Goal: Task Accomplishment & Management: Use online tool/utility

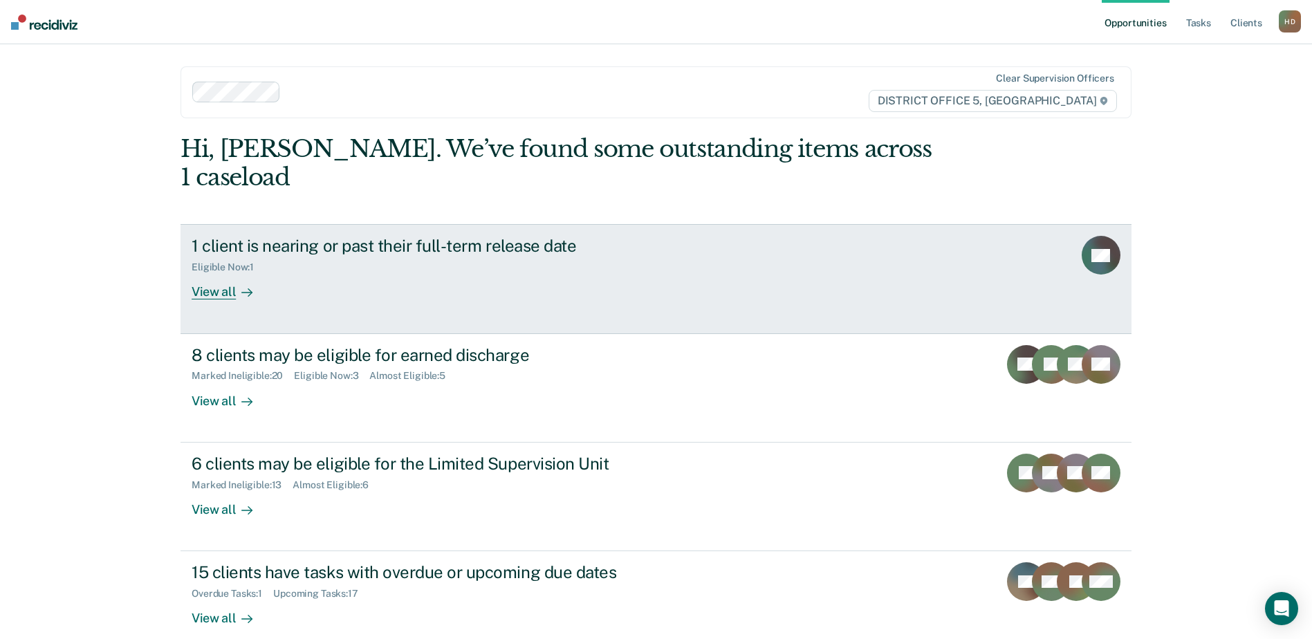
click at [210, 273] on div "View all" at bounding box center [230, 286] width 77 height 27
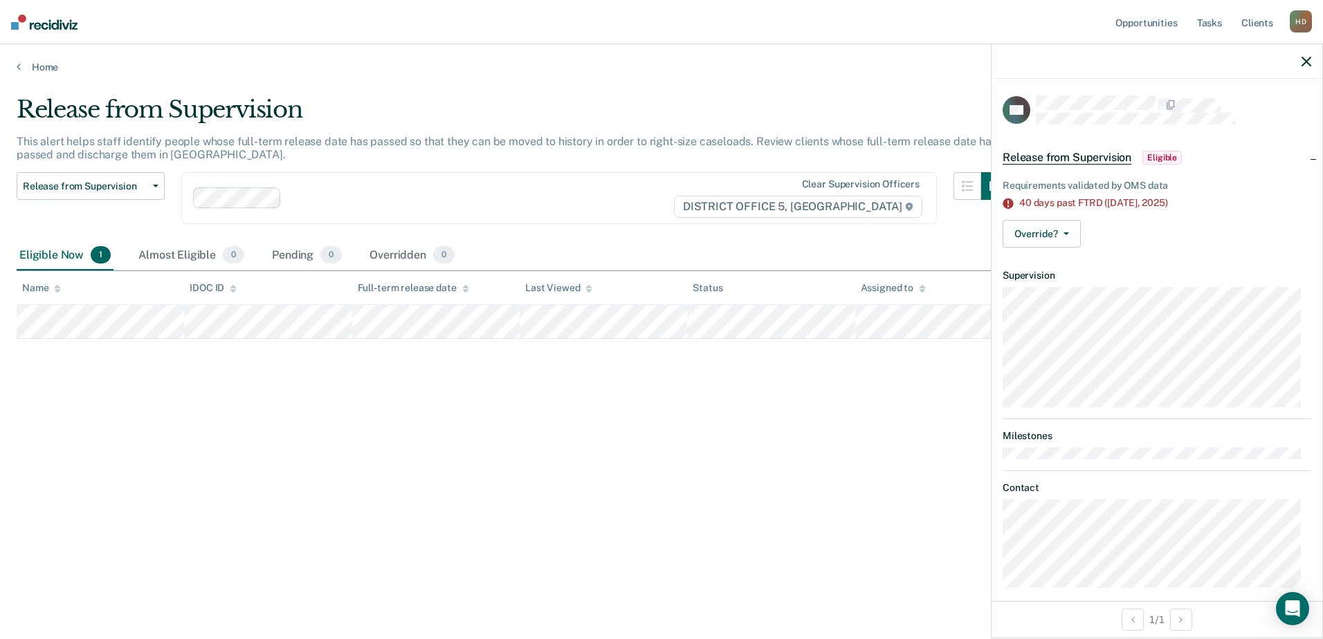
click at [483, 586] on main "Release from Supervision This alert helps staff identify people whose full-term…" at bounding box center [661, 354] width 1323 height 562
click at [1305, 63] on icon "button" at bounding box center [1306, 62] width 10 height 10
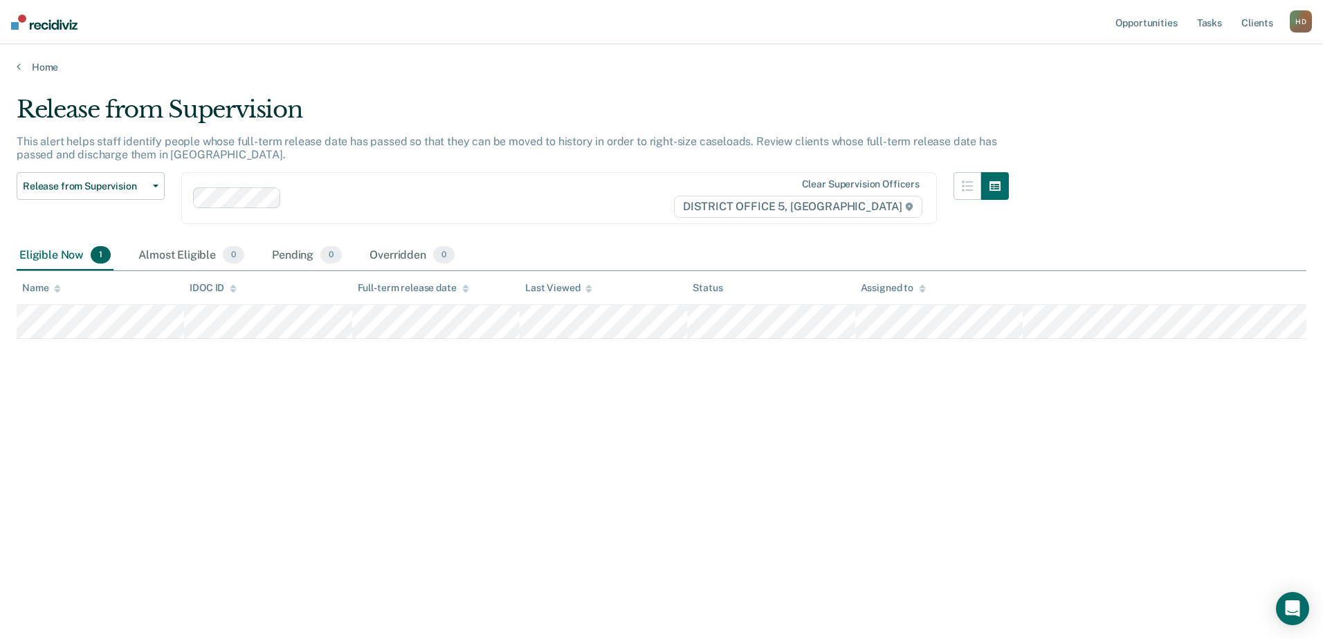
drag, startPoint x: 652, startPoint y: 564, endPoint x: 613, endPoint y: 515, distance: 63.0
click at [649, 562] on div "Release from Supervision This alert helps staff identify people whose full-term…" at bounding box center [661, 337] width 1289 height 484
click at [21, 68] on link "Home" at bounding box center [661, 67] width 1289 height 12
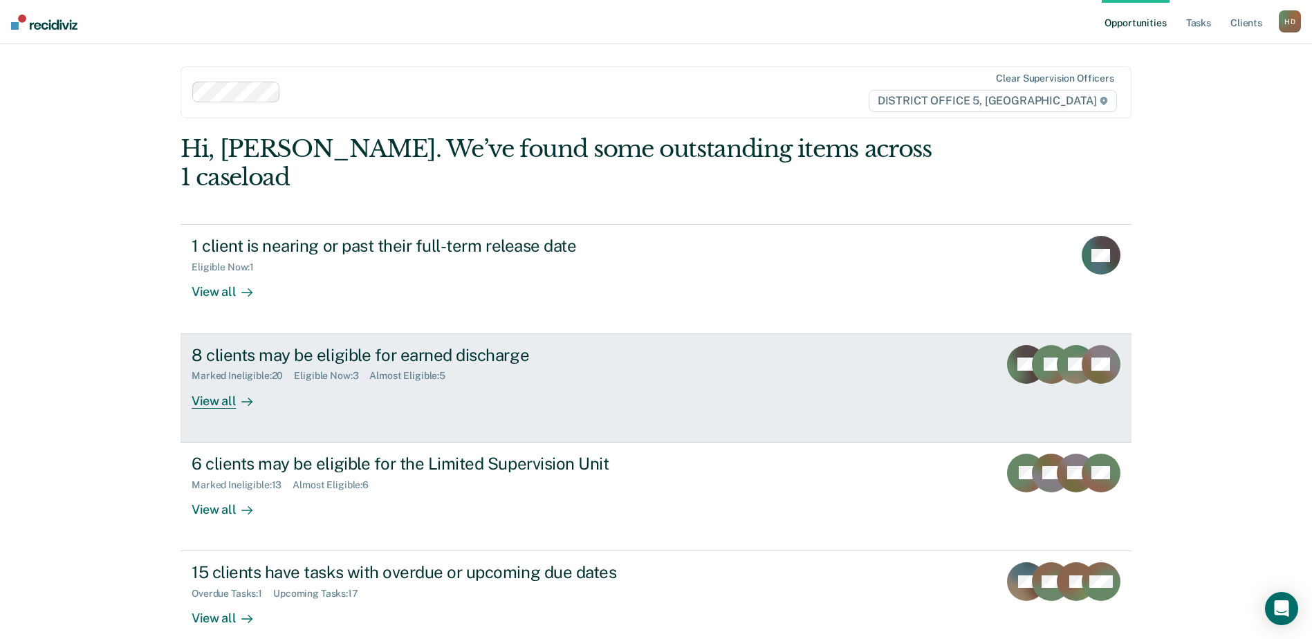
click at [226, 382] on div "View all" at bounding box center [230, 395] width 77 height 27
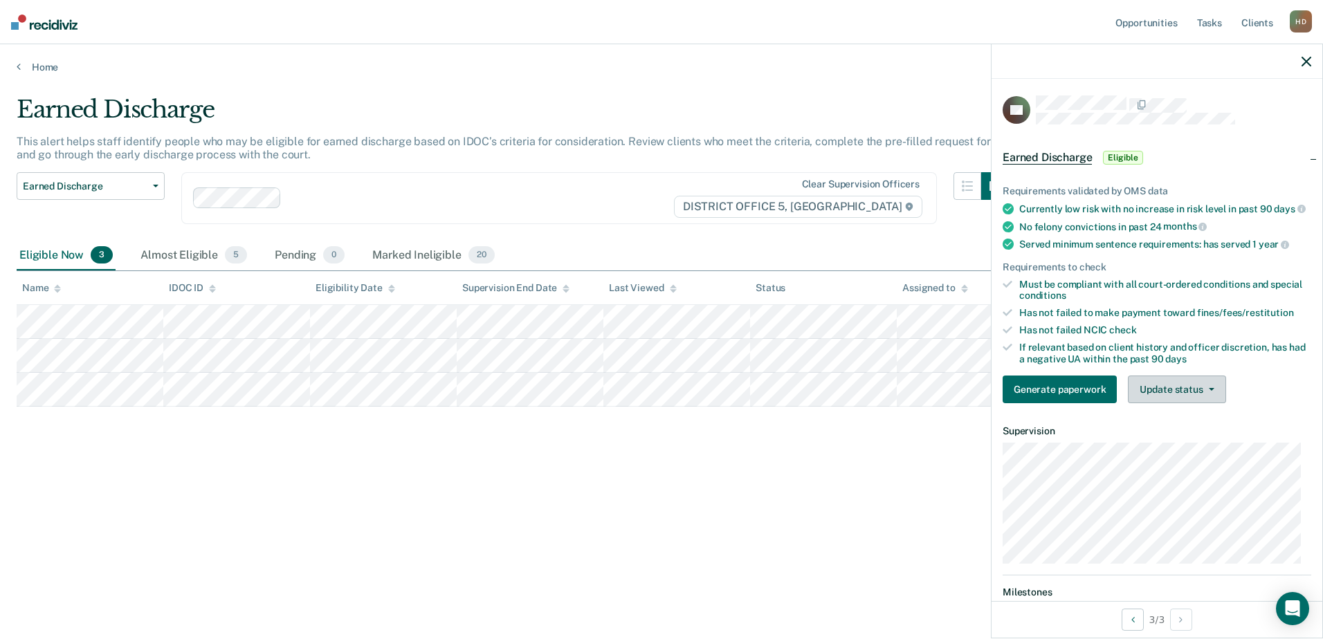
click at [1202, 392] on button "Update status" at bounding box center [1177, 390] width 98 height 28
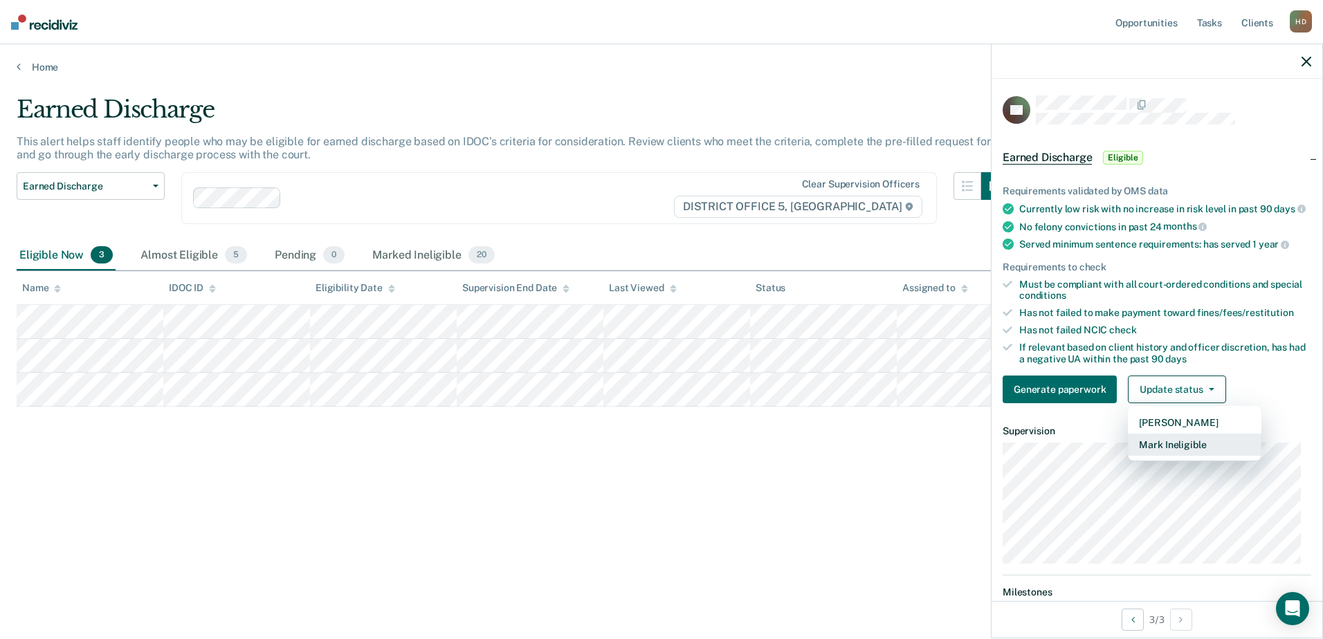
click at [1205, 456] on button "Mark Ineligible" at bounding box center [1195, 445] width 134 height 22
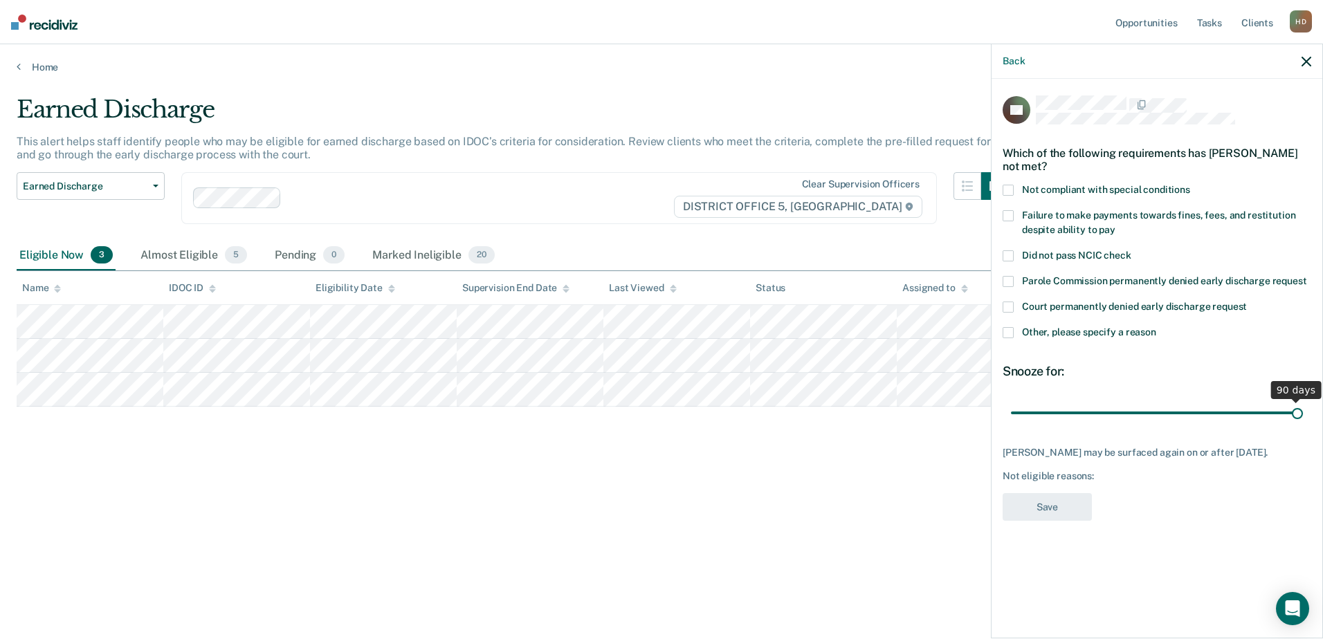
drag, startPoint x: 1109, startPoint y: 409, endPoint x: 1325, endPoint y: 407, distance: 215.8
type input "90"
click at [1303, 407] on input "range" at bounding box center [1157, 413] width 292 height 24
click at [1114, 333] on span "Other, please specify a reason" at bounding box center [1089, 332] width 134 height 11
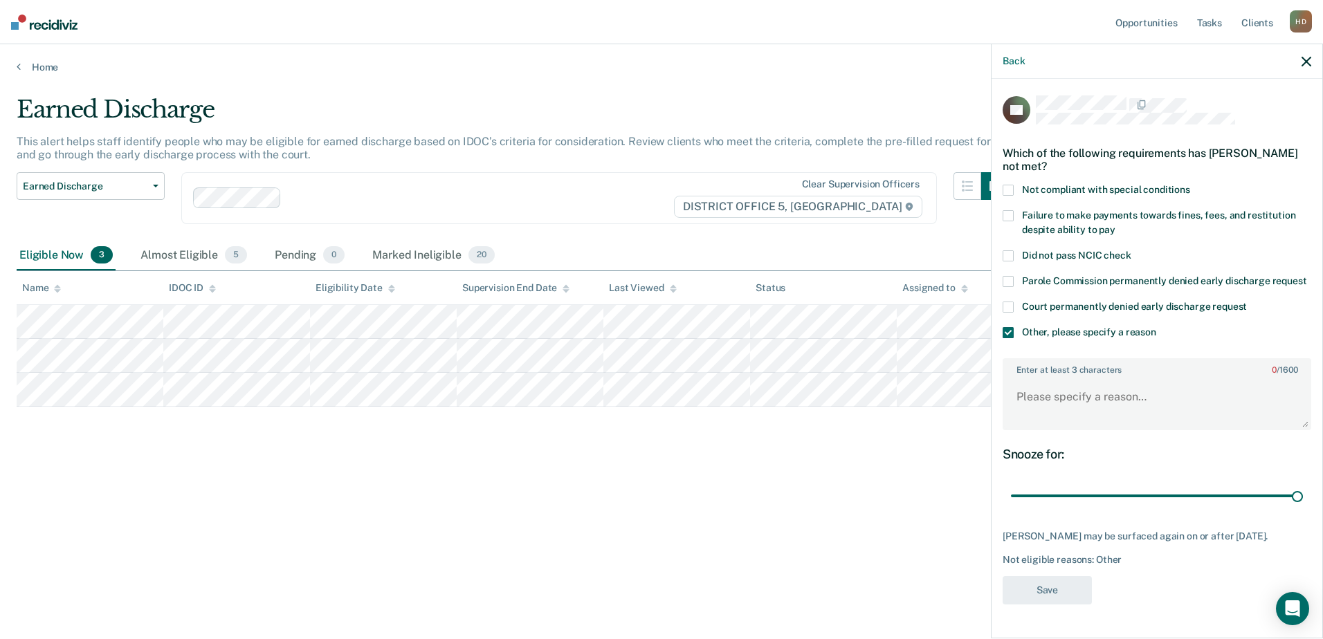
click at [688, 582] on main "Earned Discharge This alert helps staff identify people who may be eligible for…" at bounding box center [661, 354] width 1323 height 562
